Goal: Navigation & Orientation: Find specific page/section

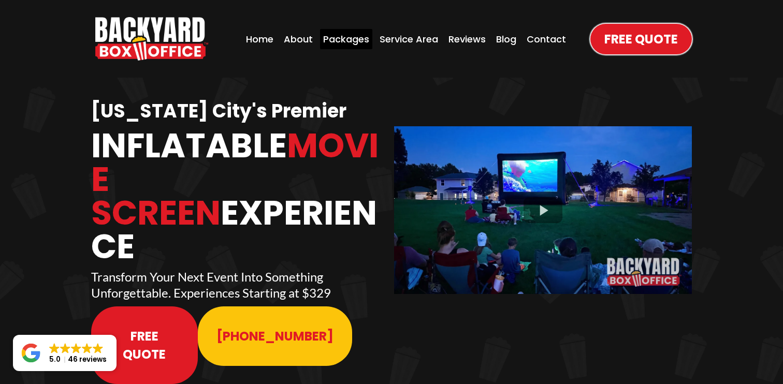
click at [349, 42] on div "Packages" at bounding box center [346, 39] width 52 height 20
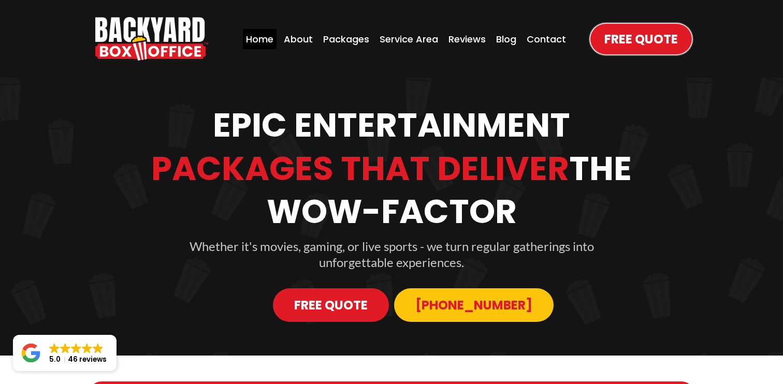
click at [253, 42] on div "Home" at bounding box center [260, 39] width 34 height 20
